Goal: Task Accomplishment & Management: Complete application form

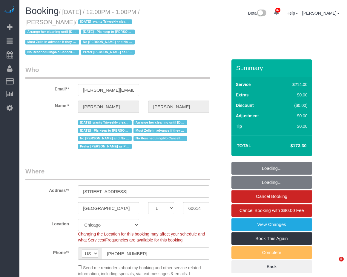
select select "IL"
select select "number:1"
select select "number:58"
select select "number:139"
select select "number:104"
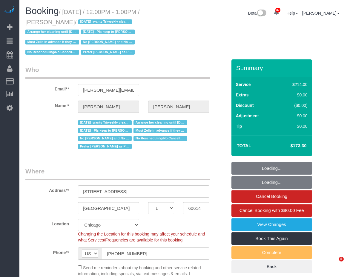
select select "object:1319"
select select "512"
select select "2"
select select "4"
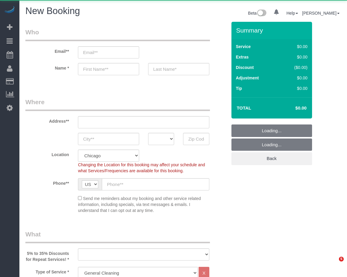
select select "512"
select select "object:1298"
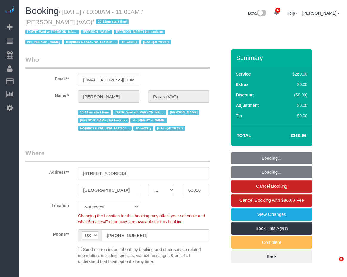
select select "IL"
select select "3"
select select "2"
select select "1"
select select "number:64"
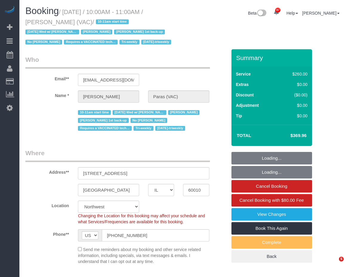
select select "number:139"
select select "number:104"
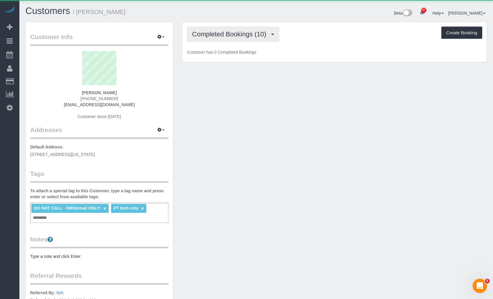
click at [213, 35] on span "Completed Bookings (10)" at bounding box center [230, 33] width 77 height 7
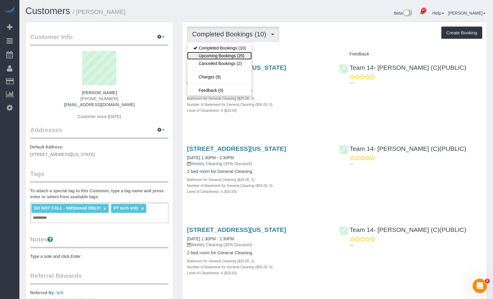
click at [223, 58] on link "Upcoming Bookings (25)" at bounding box center [219, 56] width 64 height 8
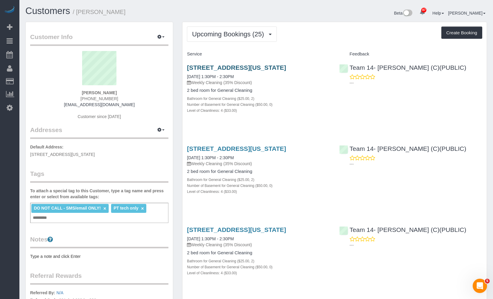
drag, startPoint x: 220, startPoint y: 76, endPoint x: 186, endPoint y: 70, distance: 34.3
click at [187, 70] on h3 "[STREET_ADDRESS][US_STATE]" at bounding box center [258, 67] width 143 height 7
copy link "[STREET_ADDRESS][US_STATE]"
click at [306, 33] on div "Upcoming Bookings (25) Completed Bookings (10) Upcoming Bookings (25) Cancelled…" at bounding box center [334, 34] width 295 height 15
click at [252, 35] on span "Upcoming Bookings (25)" at bounding box center [229, 33] width 75 height 7
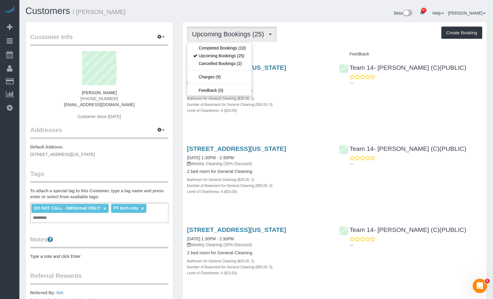
click at [337, 30] on div "Upcoming Bookings (25) Completed Bookings (10) Upcoming Bookings (25) Cancelled…" at bounding box center [334, 34] width 295 height 15
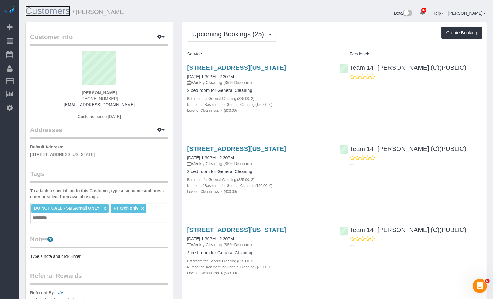
click at [45, 13] on link "Customers" at bounding box center [47, 11] width 45 height 10
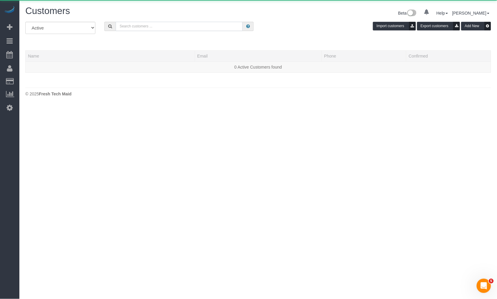
click at [175, 27] on input "text" at bounding box center [179, 26] width 127 height 9
paste input "Candice Fletcher"
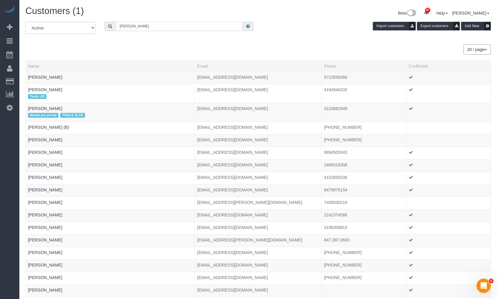
type input "Candice Fletcher"
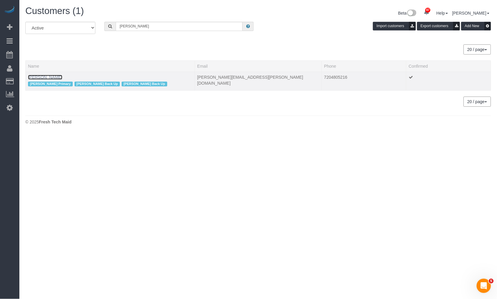
click at [43, 77] on link "Candice Fletcher" at bounding box center [45, 77] width 34 height 5
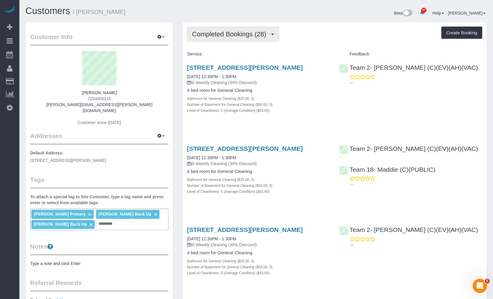
click at [228, 37] on span "Completed Bookings (28)" at bounding box center [230, 33] width 77 height 7
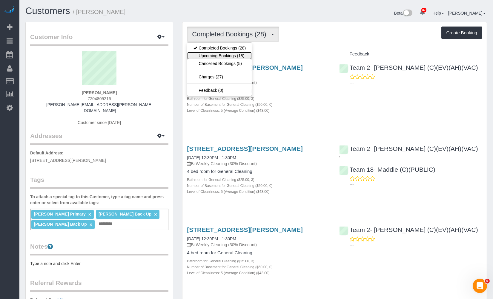
click at [225, 58] on link "Upcoming Bookings (18)" at bounding box center [219, 56] width 64 height 8
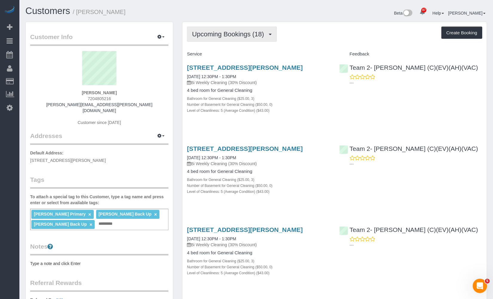
click at [239, 32] on span "Upcoming Bookings (18)" at bounding box center [229, 33] width 75 height 7
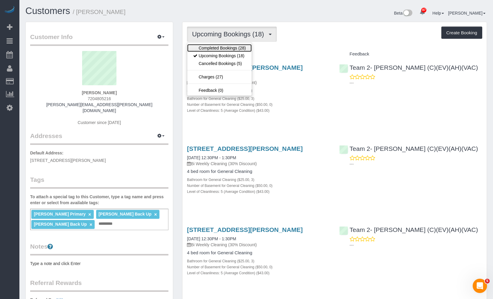
drag, startPoint x: 240, startPoint y: 48, endPoint x: 256, endPoint y: 44, distance: 15.7
click at [240, 48] on link "Completed Bookings (28)" at bounding box center [219, 48] width 64 height 8
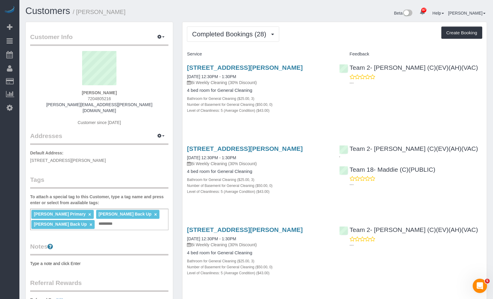
drag, startPoint x: 212, startPoint y: 77, endPoint x: 181, endPoint y: 66, distance: 32.7
copy link "4281 Forest Glen Drive, Hoffman Estates, IL 60192"
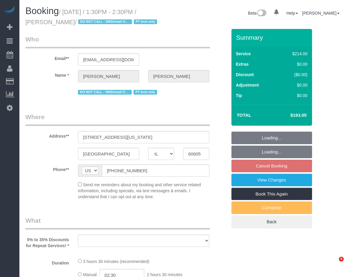
select select "IL"
select select "512"
select select "2"
select select "4"
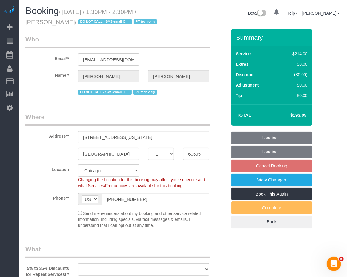
select select "number:1"
select select "number:58"
select select "number:139"
select select "number:106"
select select "object:1203"
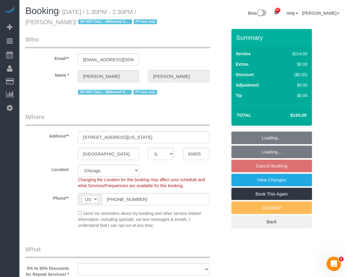
select select "2"
select select "4"
select select "object:1362"
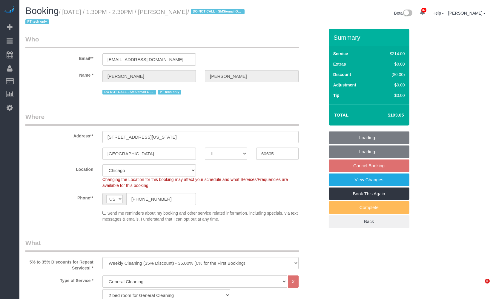
select select "IL"
select select "512"
select select "number:1"
select select "number:58"
select select "number:139"
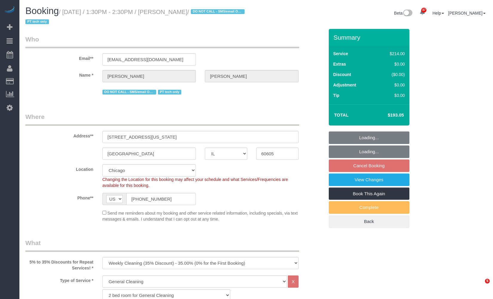
select select "number:106"
select select "object:1362"
select select "2"
select select "4"
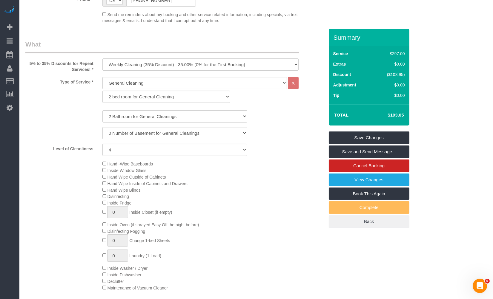
scroll to position [298, 0]
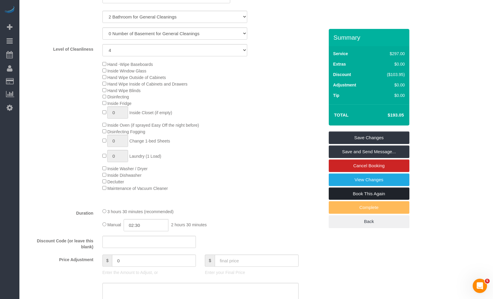
click at [387, 192] on link "Book This Again" at bounding box center [368, 194] width 81 height 13
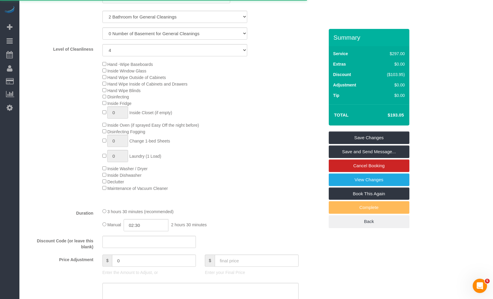
select select "IL"
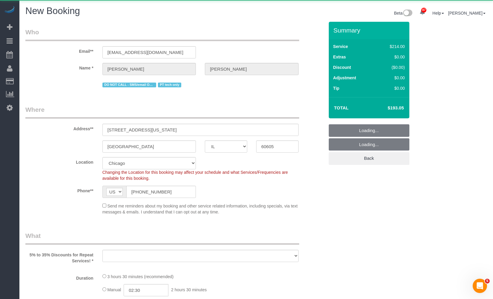
select select "512"
select select "2"
select select "4"
select select "number:1"
select select "number:58"
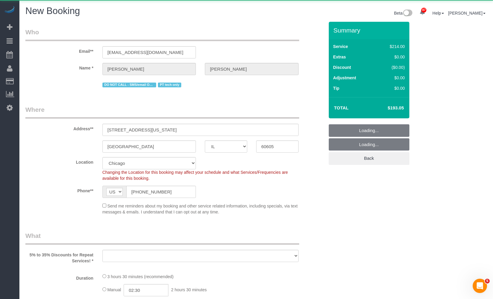
select select "number:139"
select select "number:106"
select select "object:2166"
select select "2"
select select "4"
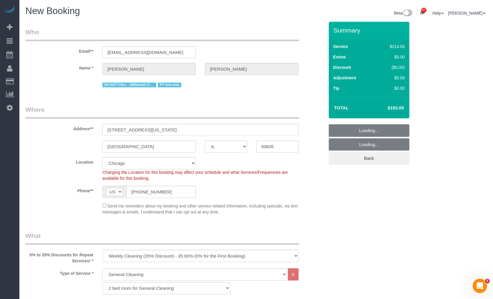
select select "object:2247"
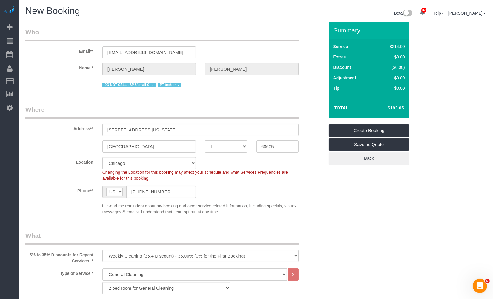
select select "2"
select select "4"
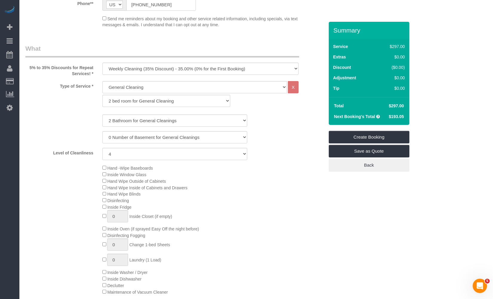
scroll to position [166, 0]
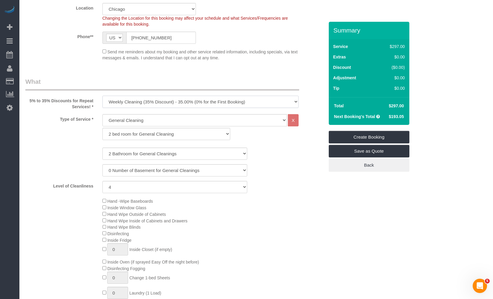
click at [167, 99] on select "One Time Cleaning Weekly Cleaning (35% Discount) - 35.00% (0% for the First Boo…" at bounding box center [200, 102] width 196 height 12
select select "object:2251"
click at [102, 96] on select "One Time Cleaning Weekly Cleaning (35% Discount) - 35.00% (0% for the First Boo…" at bounding box center [200, 102] width 196 height 12
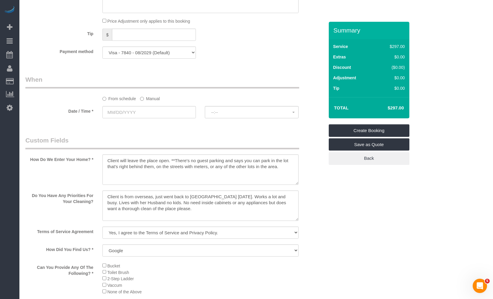
scroll to position [530, 0]
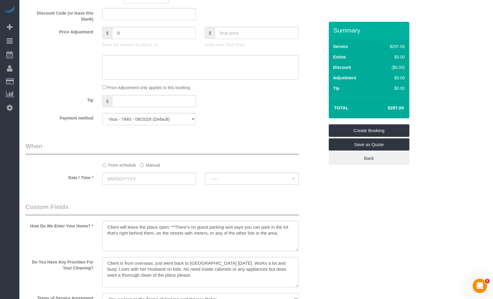
click at [147, 167] on label "Manual" at bounding box center [150, 164] width 20 height 8
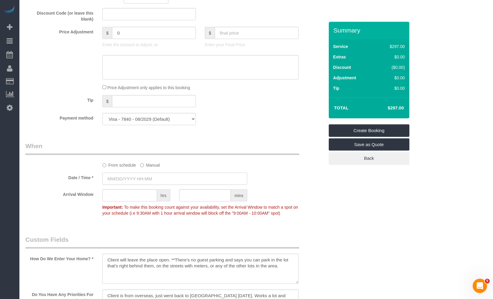
click at [162, 180] on input "text" at bounding box center [174, 179] width 145 height 12
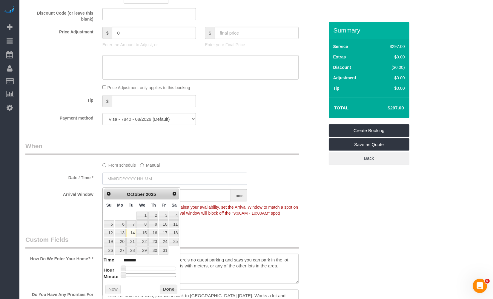
type input "[DATE] 8:00AM"
click at [131, 233] on link "14" at bounding box center [131, 233] width 10 height 8
drag, startPoint x: 169, startPoint y: 294, endPoint x: 169, endPoint y: 291, distance: 3.3
click at [169, 291] on button "Done" at bounding box center [169, 290] width 18 height 10
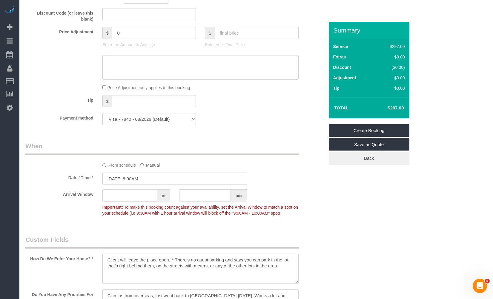
click at [129, 202] on input "text" at bounding box center [129, 195] width 55 height 12
type input "1"
click at [351, 227] on div "Who Email** [EMAIL_ADDRESS][DOMAIN_NAME] Name * [PERSON_NAME] DO NOT CALL - SMS…" at bounding box center [255, 120] width 461 height 1257
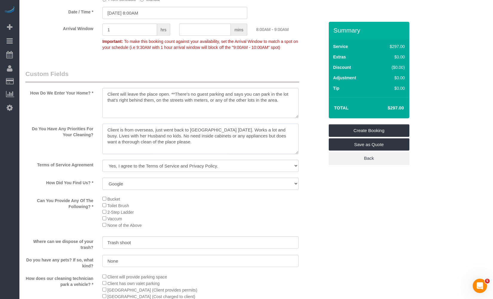
drag, startPoint x: 240, startPoint y: 159, endPoint x: 99, endPoint y: 124, distance: 145.1
click at [99, 124] on sui-booking-custom-fields "How Do We Enter Your Home? * Do You Have Any Priorities For Your Cleaning? Term…" at bounding box center [174, 227] width 299 height 314
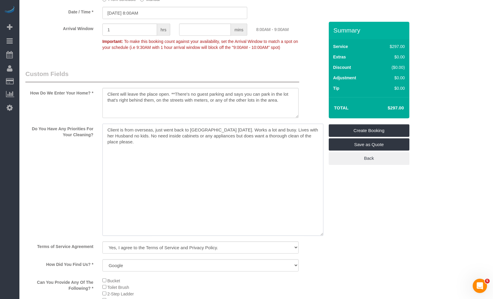
drag, startPoint x: 294, startPoint y: 160, endPoint x: 320, endPoint y: 242, distance: 85.8
click at [320, 236] on textarea at bounding box center [212, 180] width 221 height 112
paste textarea "In any case my husband is at home (might be sleeping at that time). Maybe leave…"
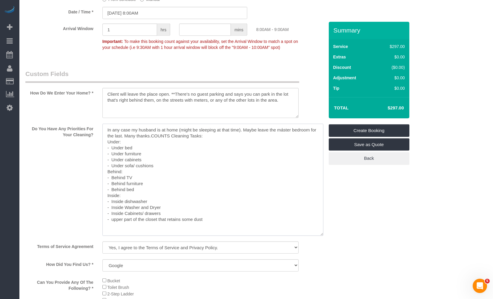
click at [127, 139] on textarea at bounding box center [212, 180] width 221 height 112
click at [133, 138] on textarea at bounding box center [212, 180] width 221 height 112
click at [154, 144] on textarea at bounding box center [212, 180] width 221 height 112
drag, startPoint x: 180, startPoint y: 145, endPoint x: 151, endPoint y: 147, distance: 29.3
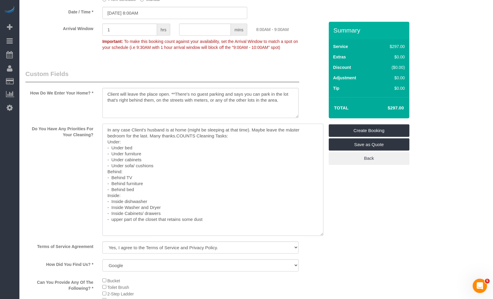
click at [151, 147] on textarea at bounding box center [212, 180] width 221 height 112
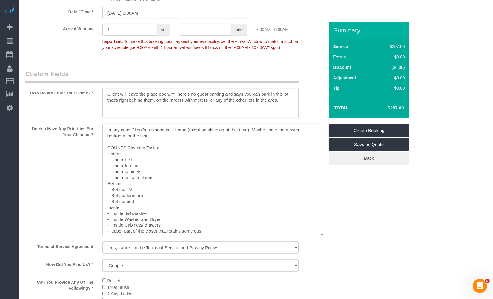
scroll to position [1, 0]
click at [228, 229] on textarea at bounding box center [212, 180] width 221 height 112
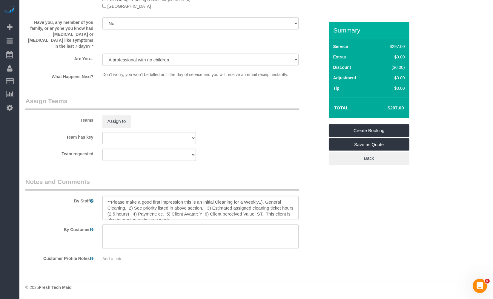
scroll to position [36, 0]
type textarea "In any case Client's husband is at home (might be sleeping at that time). Maybe…"
click at [210, 211] on textarea at bounding box center [200, 208] width 196 height 24
paste textarea "COUNTS CLEANING 1) COUNTS cleaning 2) Client wants us to follow the COUNTS Clea…"
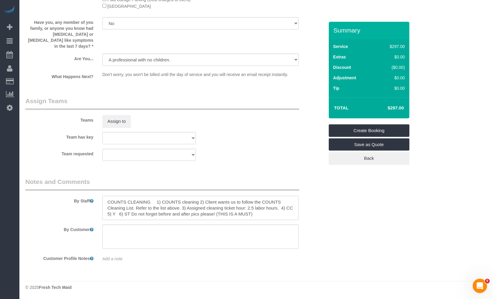
drag, startPoint x: 137, startPoint y: 207, endPoint x: 207, endPoint y: 199, distance: 71.2
click at [207, 199] on textarea at bounding box center [200, 208] width 196 height 24
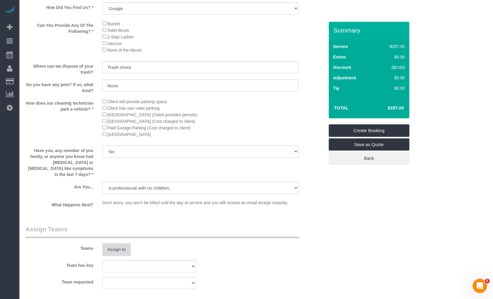
type textarea "COUNTS CLEANING 1) COUNTS cleaning 2) Priorities - Refer to the list above. 3) …"
click at [118, 256] on button "Assign to" at bounding box center [116, 249] width 29 height 13
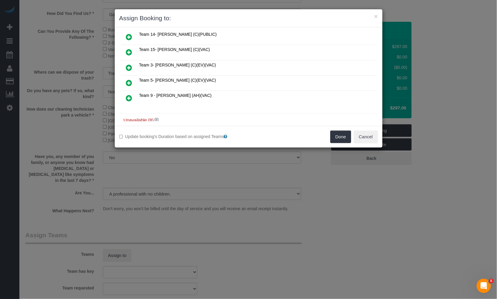
scroll to position [74, 0]
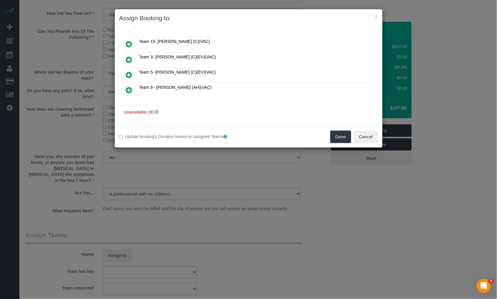
click at [161, 110] on h4 "Unavailable (8)" at bounding box center [249, 112] width 250 height 5
click at [159, 110] on icon at bounding box center [157, 112] width 4 height 4
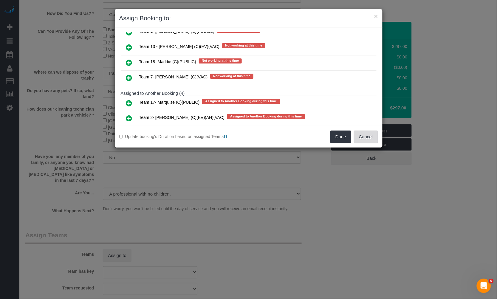
drag, startPoint x: 369, startPoint y: 135, endPoint x: 359, endPoint y: 133, distance: 9.8
click at [368, 135] on button "Cancel" at bounding box center [366, 137] width 24 height 13
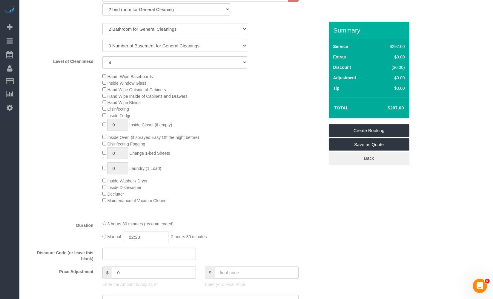
scroll to position [423, 0]
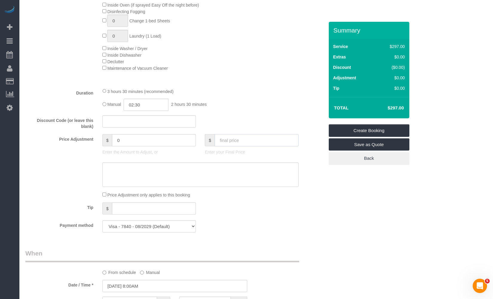
click at [237, 145] on input "text" at bounding box center [257, 140] width 84 height 12
type input "0"
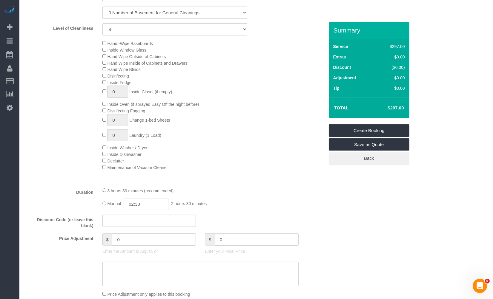
scroll to position [357, 0]
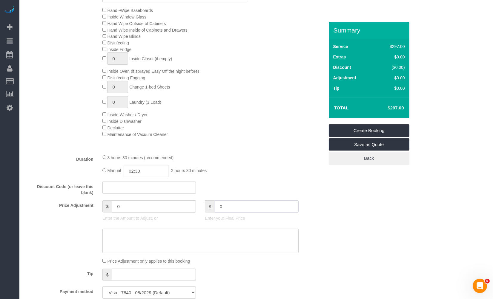
type input "-297"
click at [158, 172] on input "02:30" at bounding box center [146, 171] width 45 height 12
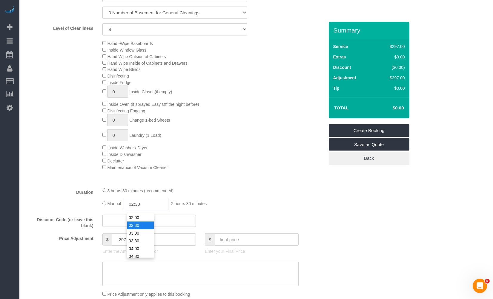
scroll to position [522, 0]
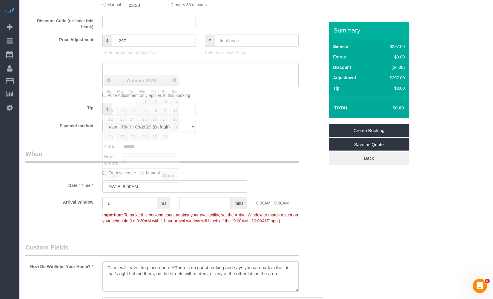
click at [159, 193] on input "[DATE] 8:00AM" at bounding box center [174, 187] width 145 height 12
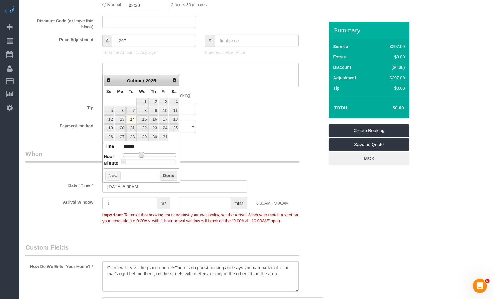
type input "[DATE] 9:00AM"
type input "******"
drag, startPoint x: 144, startPoint y: 155, endPoint x: 147, endPoint y: 155, distance: 3.0
click at [147, 155] on div at bounding box center [149, 155] width 53 height 4
type input "[DATE] 9:05AM"
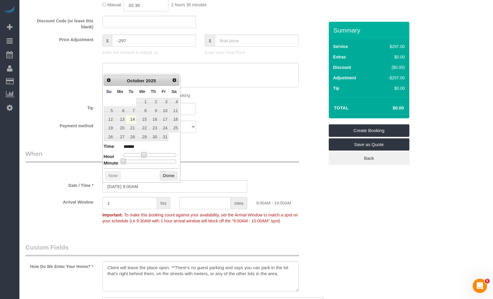
type input "******"
type input "[DATE] 9:10AM"
type input "******"
type input "[DATE] 9:15AM"
type input "******"
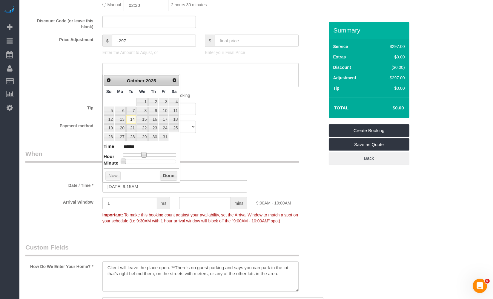
type input "[DATE] 9:20AM"
type input "******"
type input "[DATE] 9:25AM"
type input "******"
drag, startPoint x: 121, startPoint y: 163, endPoint x: 144, endPoint y: 165, distance: 22.7
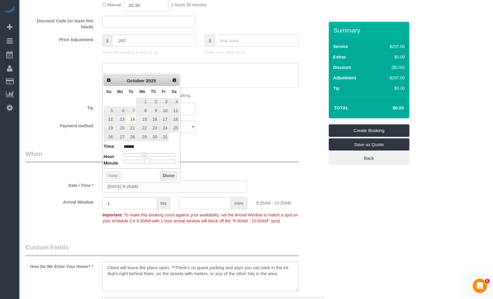
click at [144, 165] on div "Prev Next [DATE] Su Mo Tu We Th Fr Sa 1 2 3 4 5 6 7 8 9 10 11 12 13 14 15 16 17…" at bounding box center [141, 128] width 78 height 109
type input "[DATE] 8:25AM"
type input "******"
type input "[DATE] 7:25AM"
type input "******"
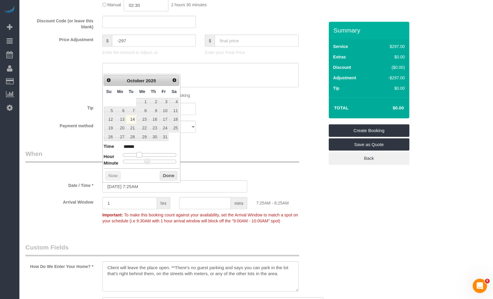
type input "[DATE] 8:25AM"
type input "******"
click at [140, 159] on dl "Time ****** Hour Minute Second Millisecond Microsecond Time Zone ***** ***** **…" at bounding box center [142, 153] width 76 height 21
type input "[DATE] 8:30AM"
type input "******"
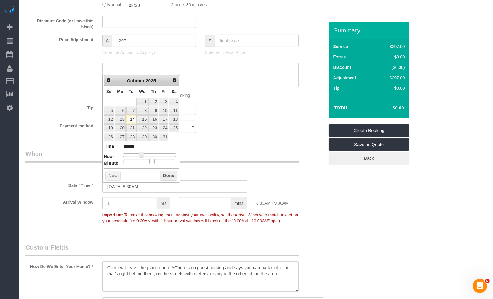
drag, startPoint x: 149, startPoint y: 162, endPoint x: 164, endPoint y: 175, distance: 20.2
click at [155, 163] on div at bounding box center [149, 162] width 53 height 4
click at [164, 175] on button "Done" at bounding box center [169, 176] width 18 height 10
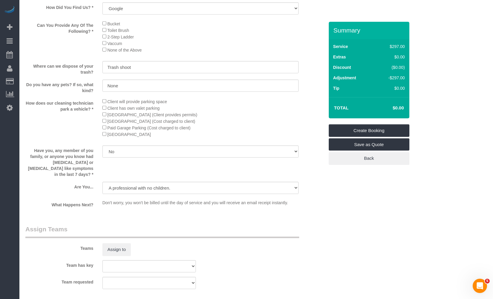
scroll to position [1086, 0]
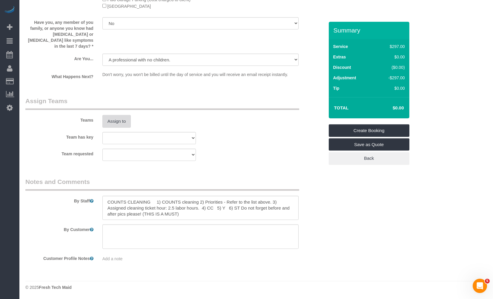
click at [119, 126] on button "Assign to" at bounding box center [116, 121] width 29 height 13
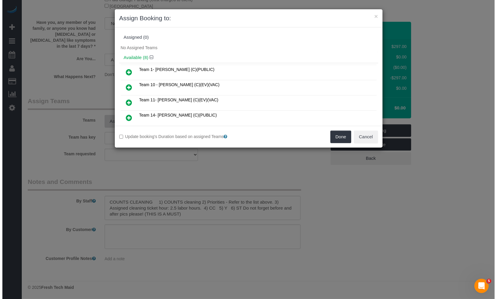
scroll to position [1080, 0]
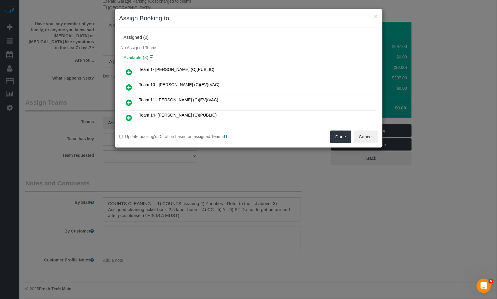
click at [128, 73] on icon at bounding box center [129, 72] width 6 height 7
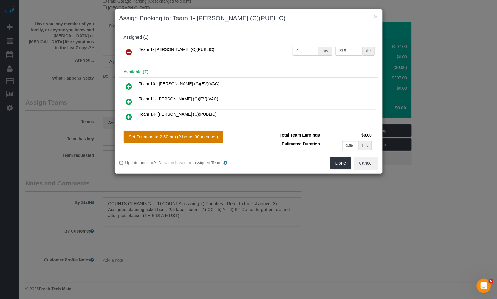
click at [189, 135] on button "Set Duration to 2.50 hrs (2 hours 30 minutes)" at bounding box center [174, 137] width 100 height 13
type input "2.50"
click at [331, 162] on button "Done" at bounding box center [341, 163] width 21 height 13
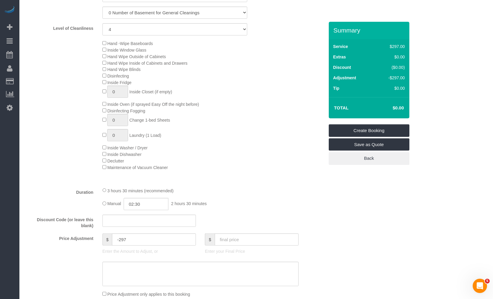
scroll to position [0, 0]
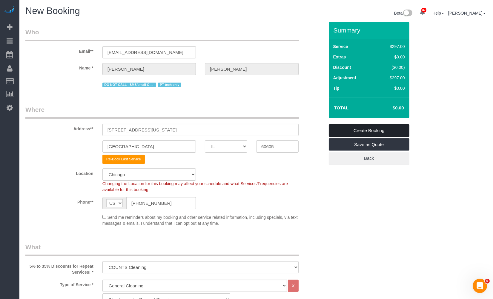
click at [365, 133] on link "Create Booking" at bounding box center [368, 130] width 81 height 13
